Goal: Book appointment/travel/reservation

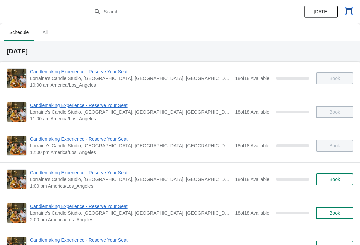
click at [351, 12] on icon "button" at bounding box center [348, 11] width 7 height 7
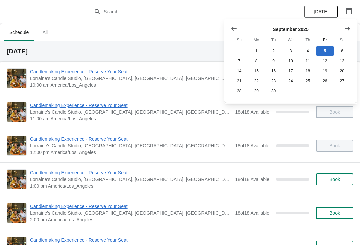
click at [345, 27] on icon "Show next month, October 2025" at bounding box center [347, 28] width 7 height 7
click at [349, 28] on icon "Show next month, November 2025" at bounding box center [346, 28] width 5 height 4
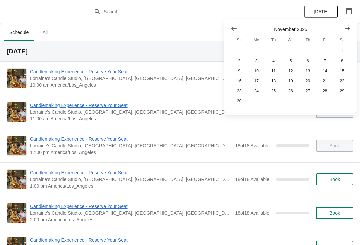
click at [349, 29] on icon "Show next month, December 2025" at bounding box center [346, 28] width 5 height 4
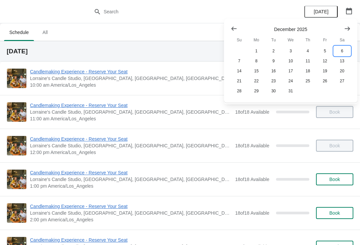
click at [343, 48] on button "6" at bounding box center [341, 51] width 17 height 10
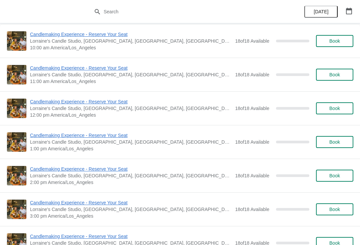
scroll to position [20, 0]
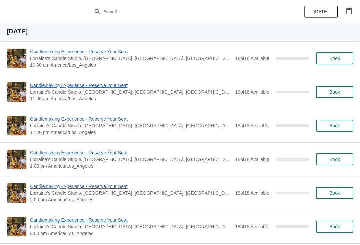
click at [339, 58] on span "Book" at bounding box center [334, 58] width 11 height 5
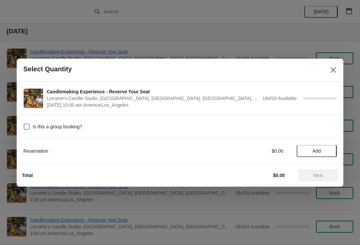
click at [321, 151] on span "Add" at bounding box center [316, 150] width 28 height 5
click at [331, 151] on icon at bounding box center [327, 150] width 7 height 7
click at [331, 149] on icon at bounding box center [327, 150] width 7 height 7
click at [326, 149] on icon at bounding box center [327, 150] width 7 height 7
click at [330, 145] on div "Reservation $0.00 4" at bounding box center [179, 151] width 313 height 12
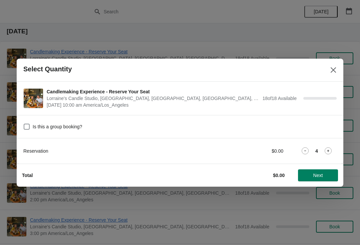
click at [328, 149] on icon at bounding box center [327, 150] width 7 height 7
click at [329, 150] on icon at bounding box center [327, 150] width 7 height 7
click at [330, 151] on icon at bounding box center [327, 150] width 7 height 7
click at [331, 151] on icon at bounding box center [327, 150] width 7 height 7
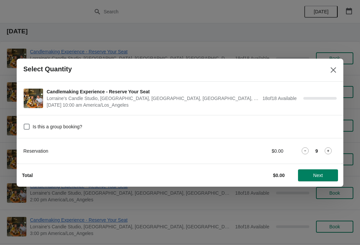
click at [328, 151] on icon at bounding box center [328, 151] width 2 height 2
click at [326, 149] on icon at bounding box center [327, 150] width 7 height 7
click at [328, 149] on icon at bounding box center [327, 150] width 7 height 7
click at [328, 150] on icon at bounding box center [328, 151] width 2 height 2
click at [330, 151] on icon at bounding box center [327, 150] width 7 height 7
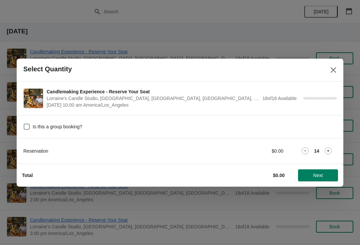
click at [330, 148] on icon at bounding box center [327, 150] width 7 height 7
click at [319, 175] on span "Next" at bounding box center [318, 175] width 10 height 5
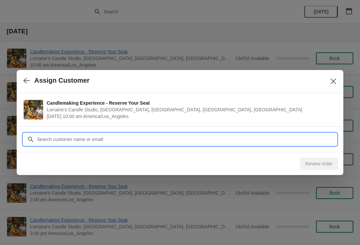
click at [208, 140] on input "Customer" at bounding box center [187, 139] width 300 height 12
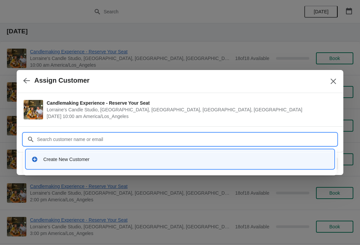
click at [91, 161] on div "Create New Customer" at bounding box center [185, 159] width 285 height 7
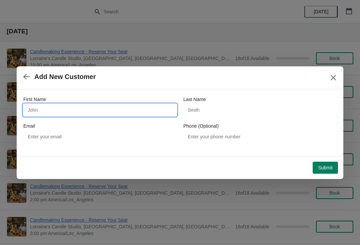
click at [85, 114] on input "First Name" at bounding box center [99, 110] width 153 height 12
type input "[PERSON_NAME]"
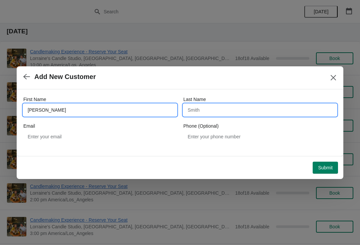
click at [225, 110] on input "Last Name" at bounding box center [259, 110] width 153 height 12
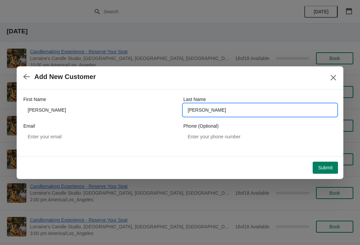
type input "[PERSON_NAME]"
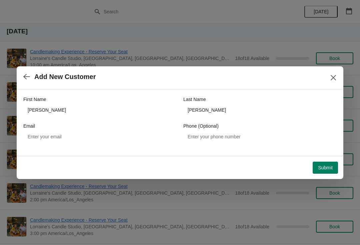
click at [326, 164] on button "Submit" at bounding box center [324, 168] width 25 height 12
